Goal: Task Accomplishment & Management: Use online tool/utility

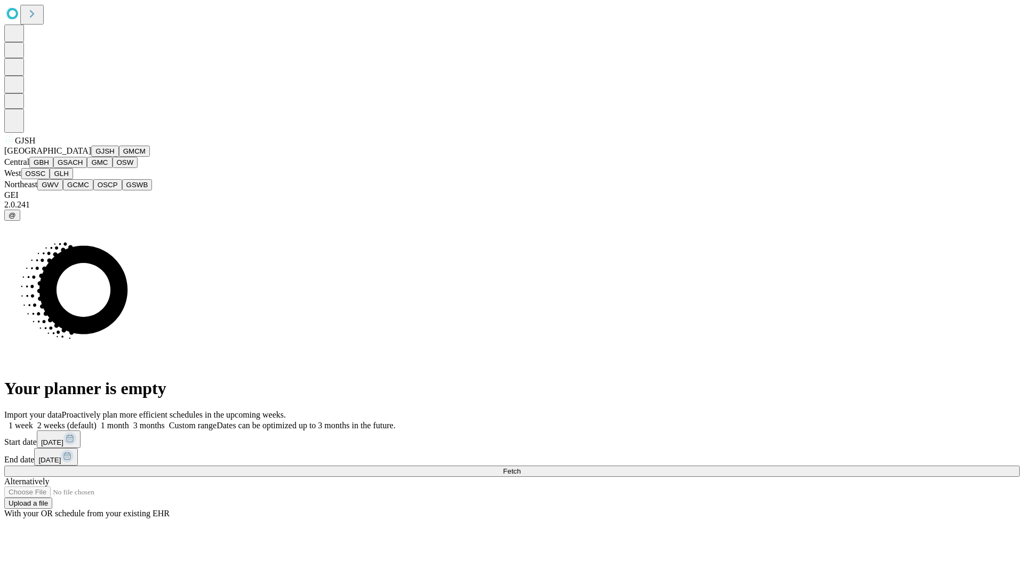
click at [91, 157] on button "GJSH" at bounding box center [105, 151] width 28 height 11
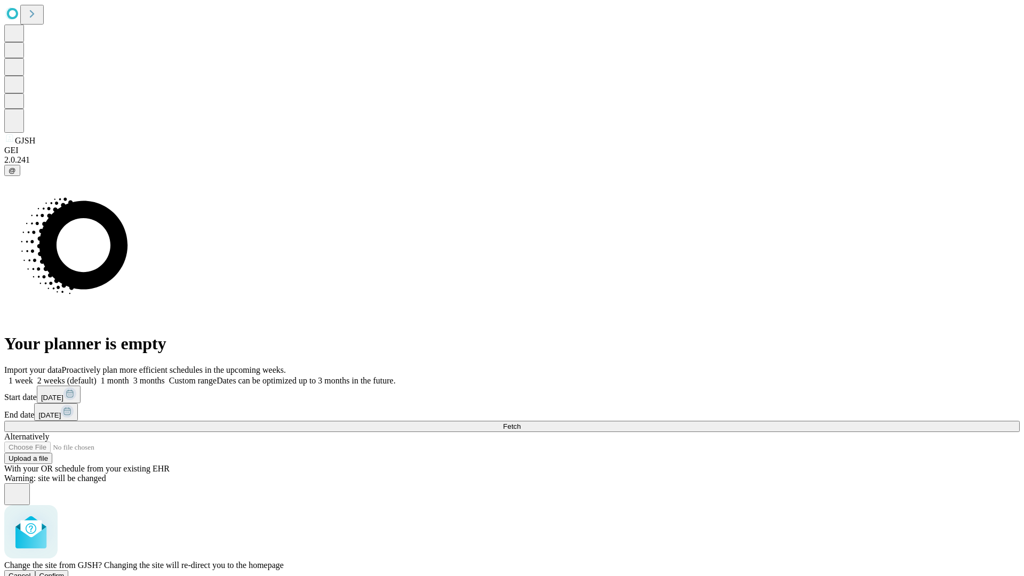
click at [65, 572] on span "Confirm" at bounding box center [51, 576] width 25 height 8
click at [97, 376] on label "2 weeks (default)" at bounding box center [64, 380] width 63 height 9
click at [520, 422] on span "Fetch" at bounding box center [512, 426] width 18 height 8
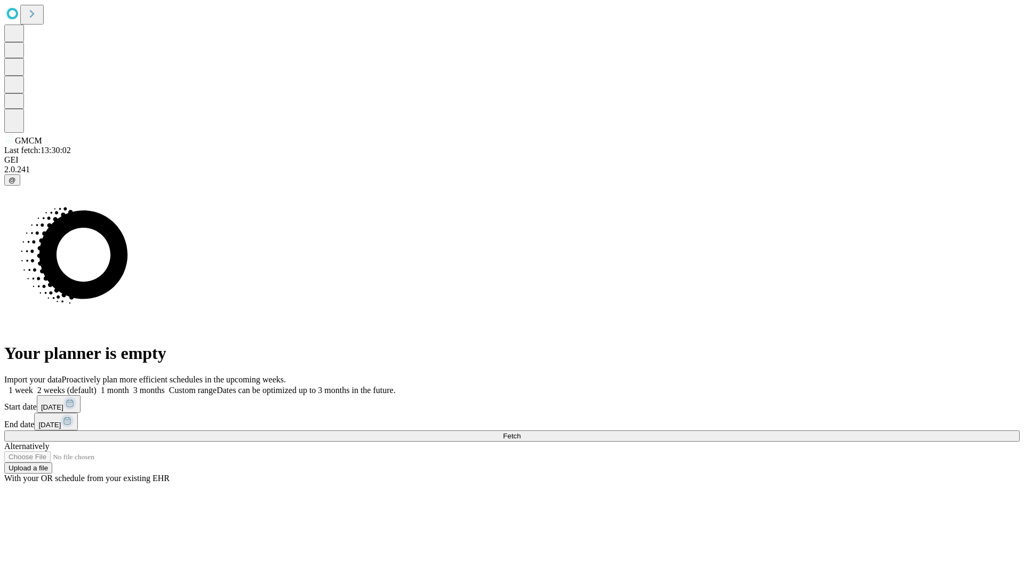
click at [97, 385] on label "2 weeks (default)" at bounding box center [64, 389] width 63 height 9
click at [520, 432] on span "Fetch" at bounding box center [512, 436] width 18 height 8
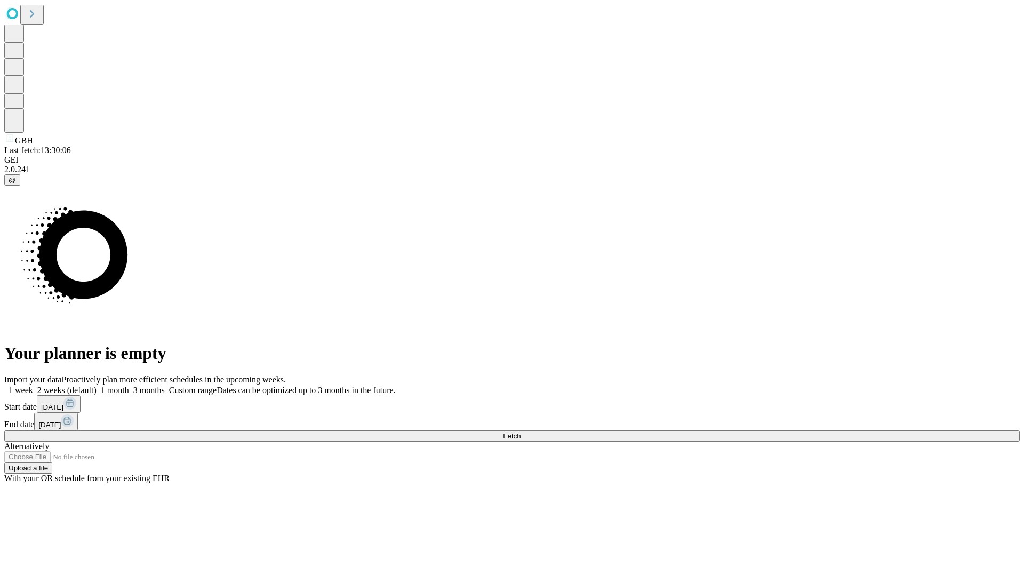
click at [97, 385] on label "2 weeks (default)" at bounding box center [64, 389] width 63 height 9
click at [520, 432] on span "Fetch" at bounding box center [512, 436] width 18 height 8
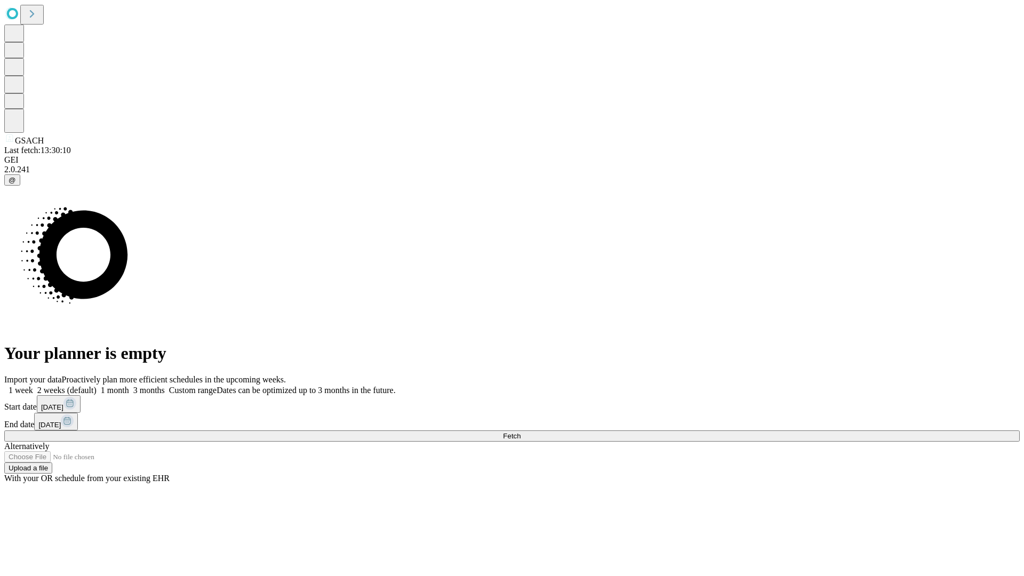
click at [97, 385] on label "2 weeks (default)" at bounding box center [64, 389] width 63 height 9
click at [520, 432] on span "Fetch" at bounding box center [512, 436] width 18 height 8
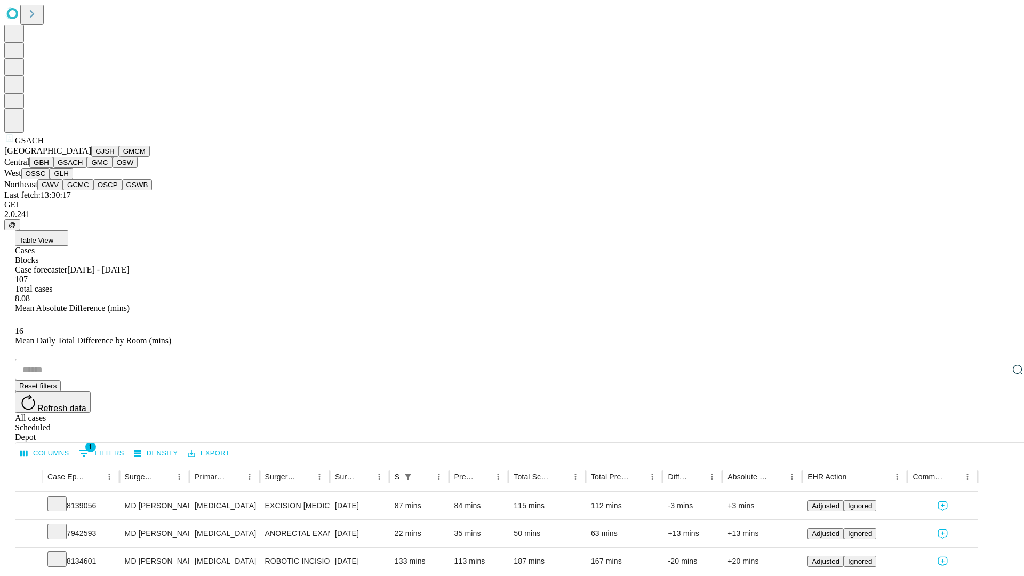
click at [87, 168] on button "GMC" at bounding box center [99, 162] width 25 height 11
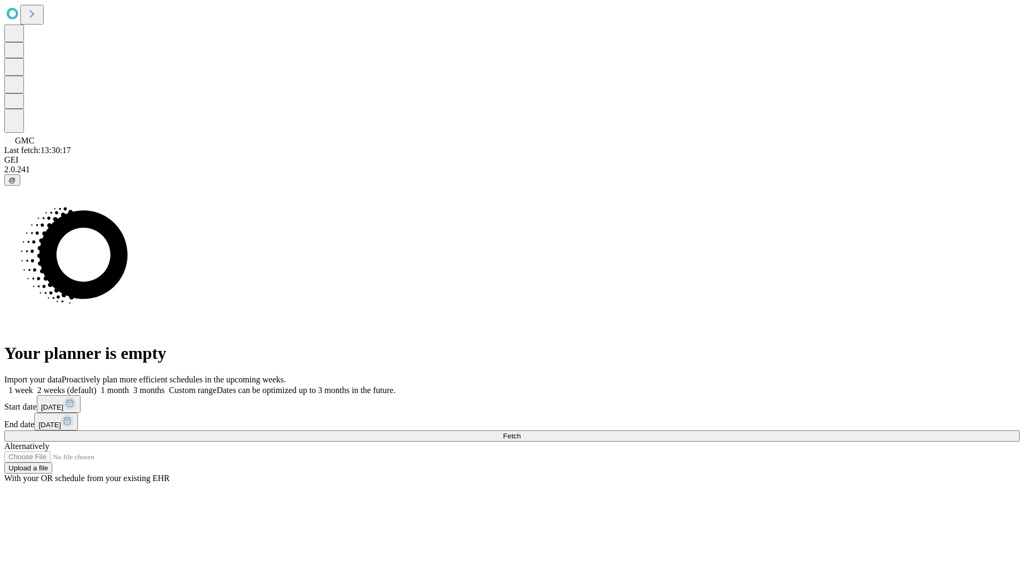
click at [520, 432] on span "Fetch" at bounding box center [512, 436] width 18 height 8
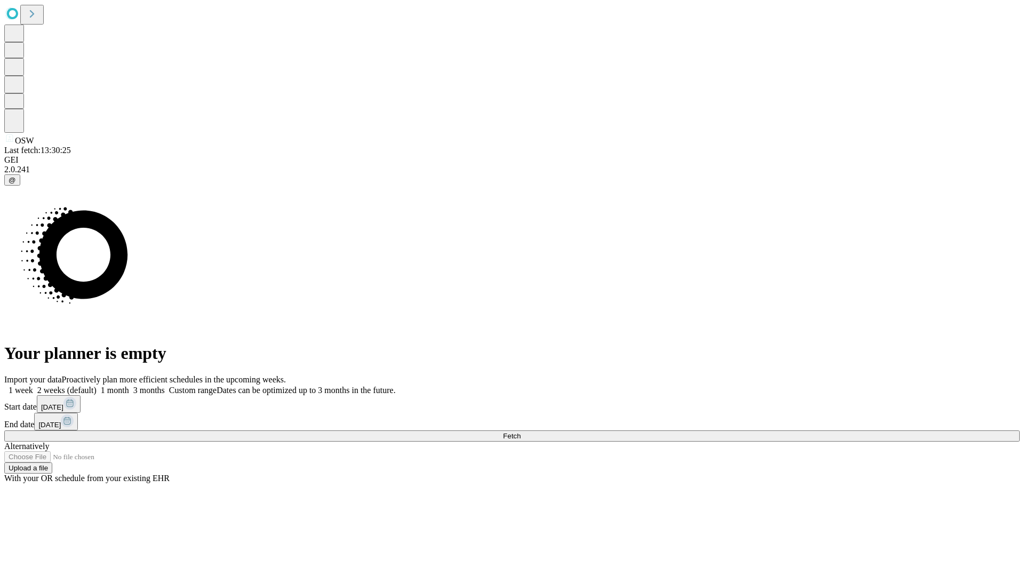
click at [97, 385] on label "2 weeks (default)" at bounding box center [64, 389] width 63 height 9
click at [520, 432] on span "Fetch" at bounding box center [512, 436] width 18 height 8
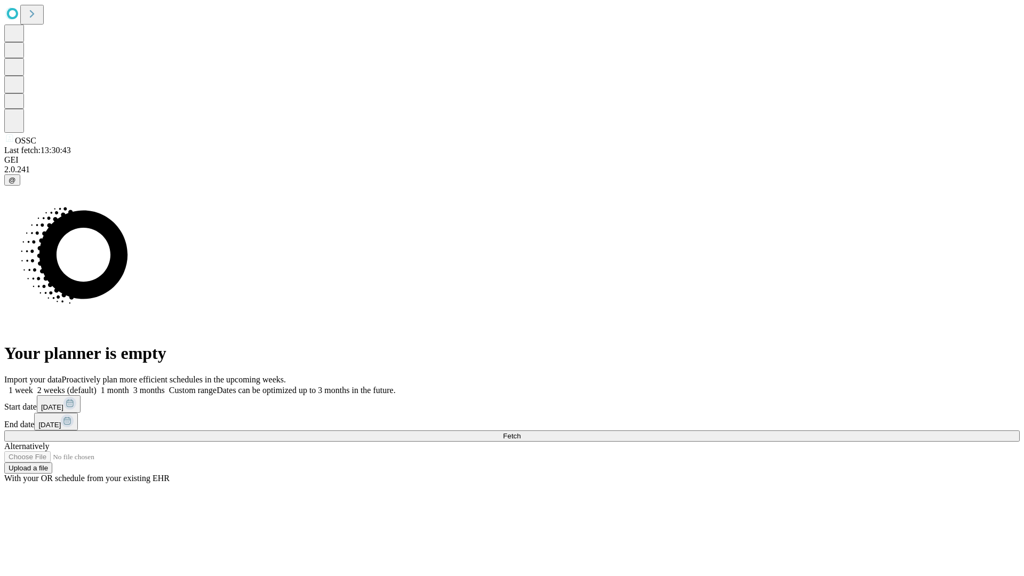
click at [97, 385] on label "2 weeks (default)" at bounding box center [64, 389] width 63 height 9
click at [520, 432] on span "Fetch" at bounding box center [512, 436] width 18 height 8
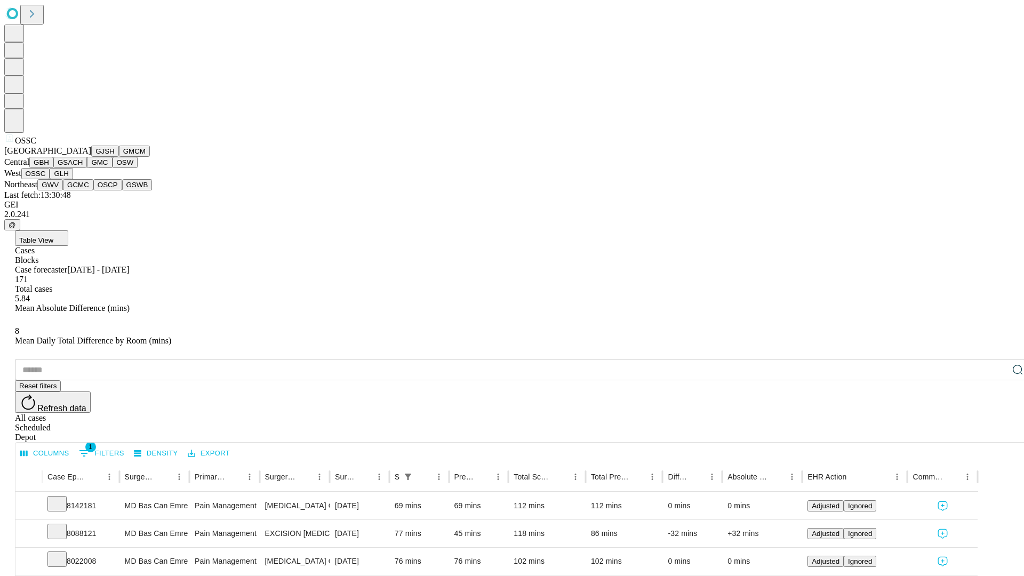
click at [73, 179] on button "GLH" at bounding box center [61, 173] width 23 height 11
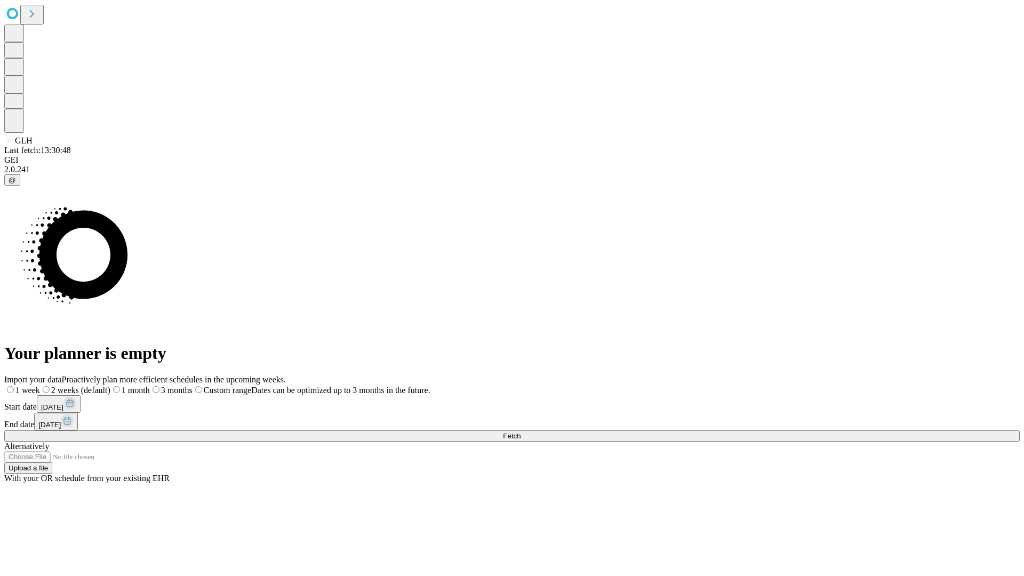
click at [520, 432] on span "Fetch" at bounding box center [512, 436] width 18 height 8
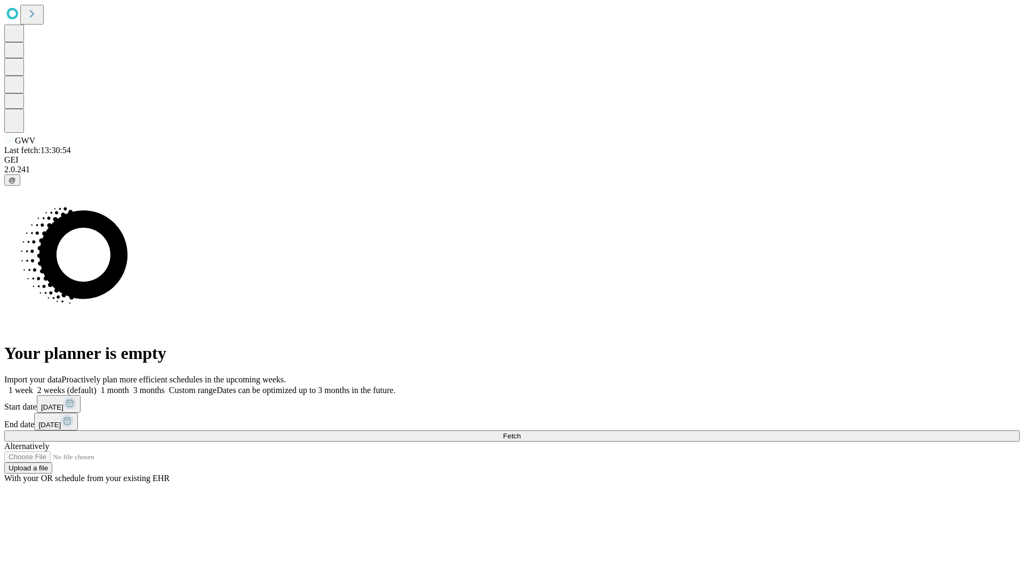
click at [520, 432] on span "Fetch" at bounding box center [512, 436] width 18 height 8
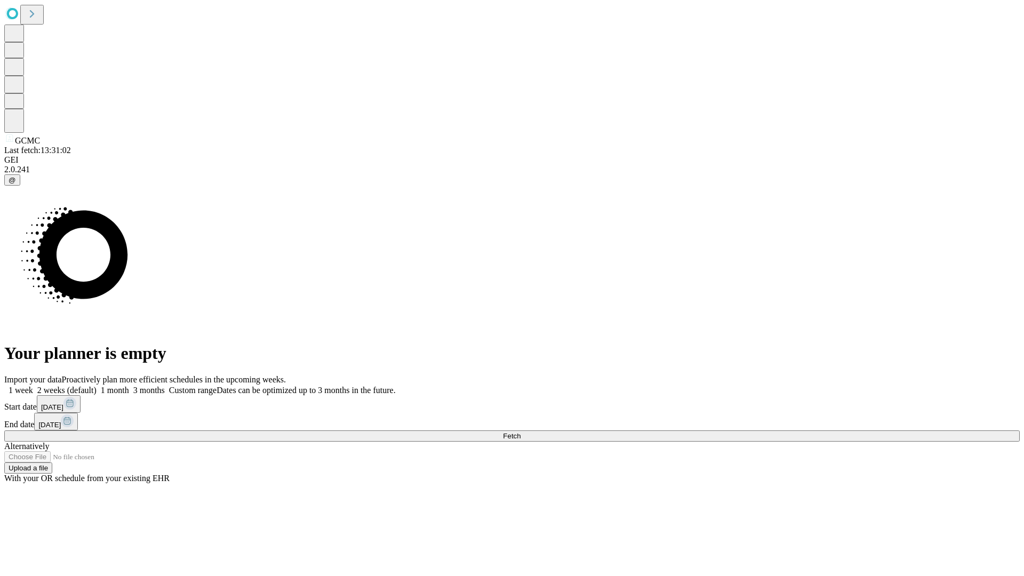
click at [97, 385] on label "2 weeks (default)" at bounding box center [64, 389] width 63 height 9
click at [520, 432] on span "Fetch" at bounding box center [512, 436] width 18 height 8
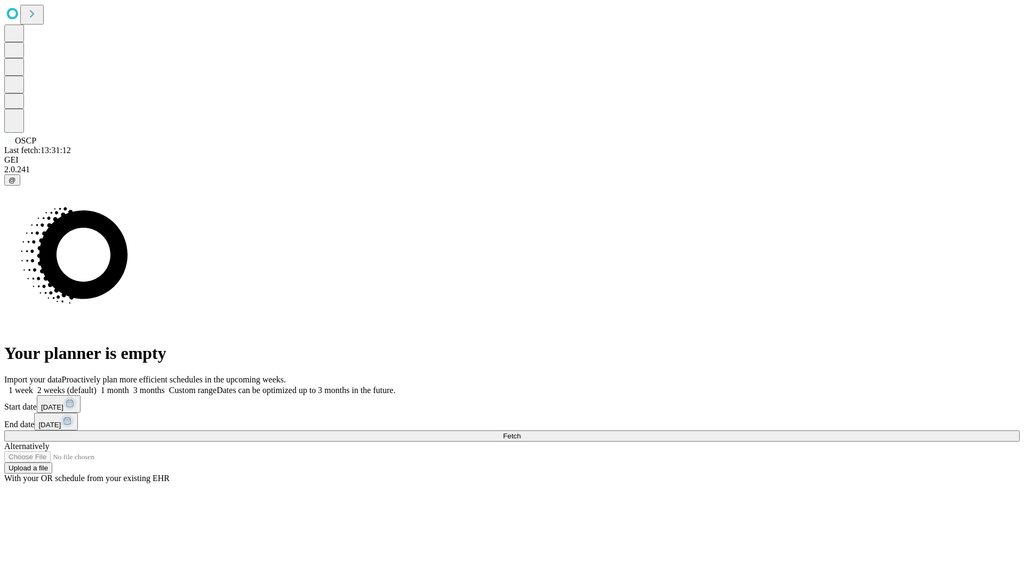
click at [97, 385] on label "2 weeks (default)" at bounding box center [64, 389] width 63 height 9
click at [520, 432] on span "Fetch" at bounding box center [512, 436] width 18 height 8
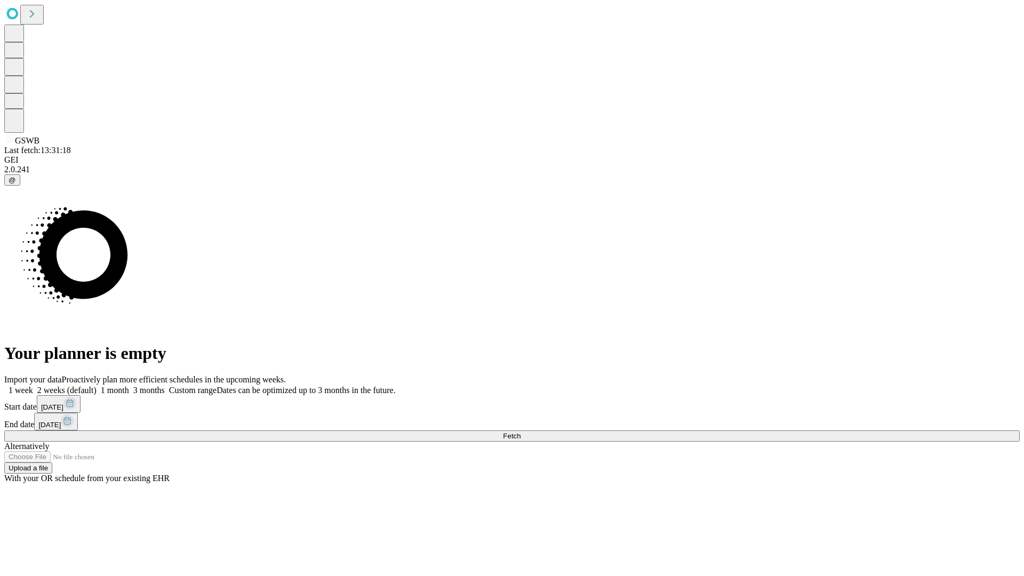
click at [520, 432] on span "Fetch" at bounding box center [512, 436] width 18 height 8
